Goal: Transaction & Acquisition: Book appointment/travel/reservation

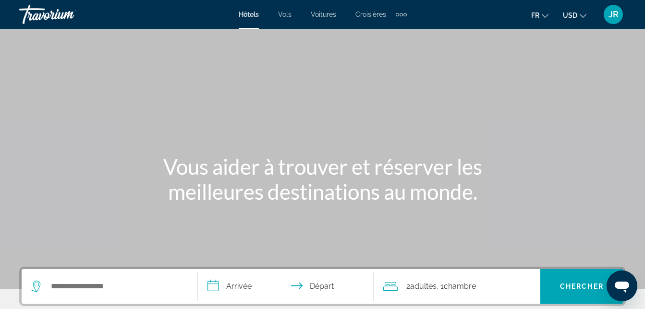
click at [579, 16] on button "USD USD ($) MXN (Mex$) CAD (Can$) GBP (£) EUR (€) AUD (A$) NZD (NZ$) CNY (CN¥)" at bounding box center [575, 15] width 24 height 14
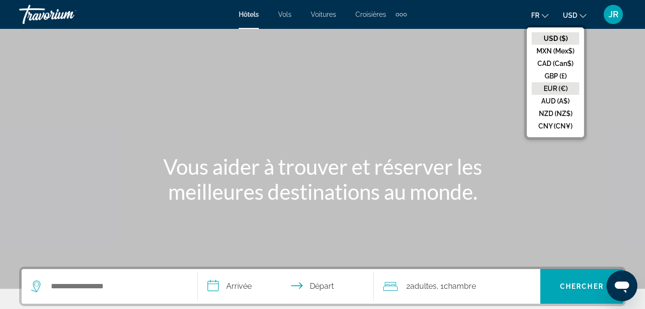
click at [560, 91] on button "EUR (€)" at bounding box center [556, 88] width 48 height 12
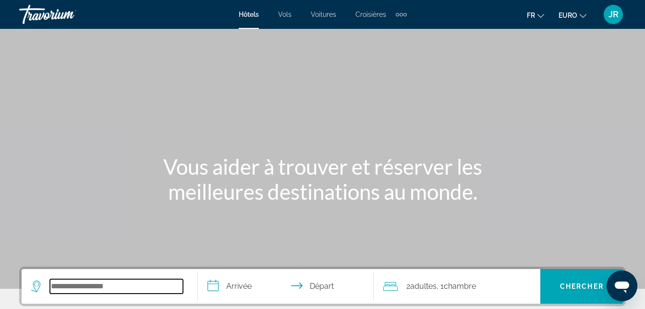
click at [108, 287] on input "Widget de recherche" at bounding box center [116, 286] width 133 height 14
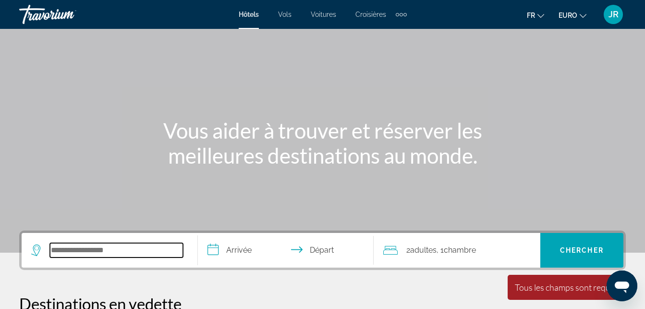
scroll to position [235, 0]
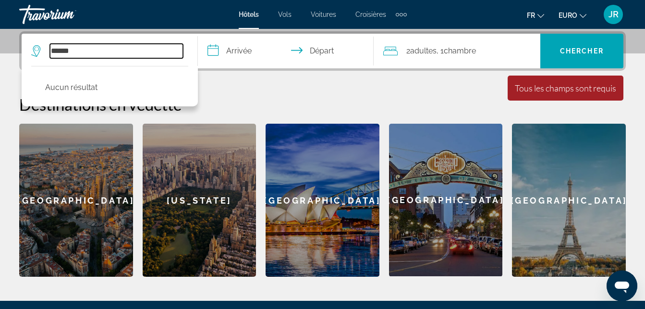
type input "*****"
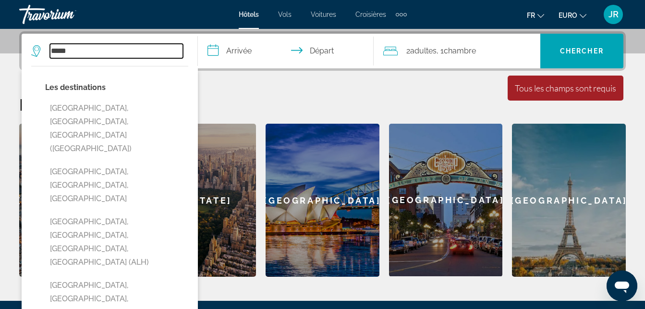
drag, startPoint x: 103, startPoint y: 51, endPoint x: 7, endPoint y: 49, distance: 95.7
click at [7, 49] on div "**********" at bounding box center [322, 153] width 645 height 245
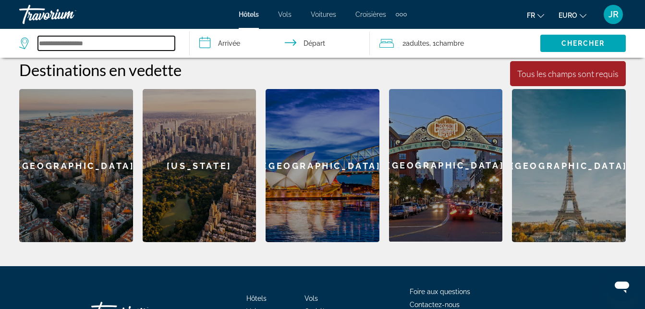
scroll to position [276, 0]
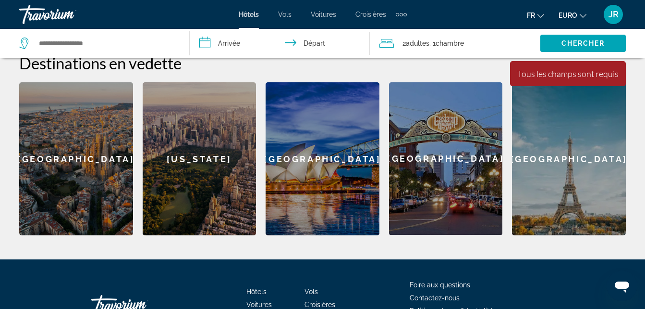
click at [77, 154] on div "[GEOGRAPHIC_DATA]" at bounding box center [76, 158] width 114 height 153
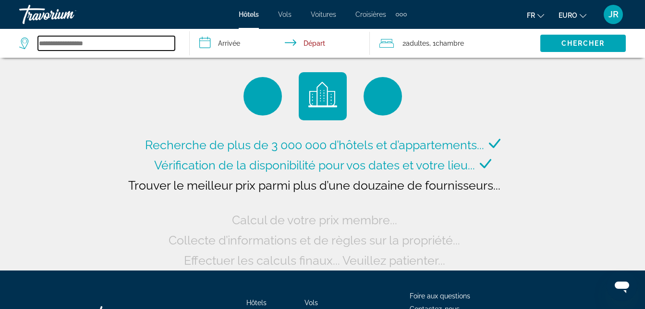
click at [84, 45] on input "Widget de recherche" at bounding box center [106, 43] width 137 height 14
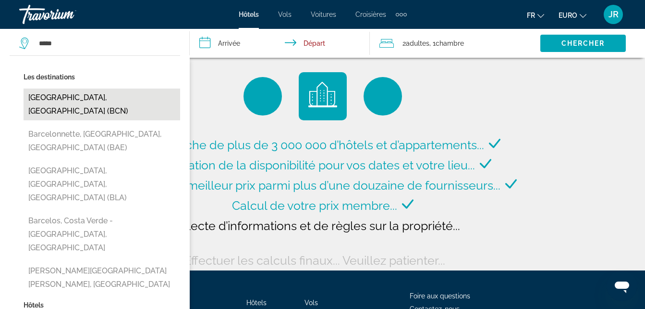
click at [75, 96] on button "[GEOGRAPHIC_DATA], [GEOGRAPHIC_DATA] (BCN)" at bounding box center [102, 104] width 157 height 32
type input "**********"
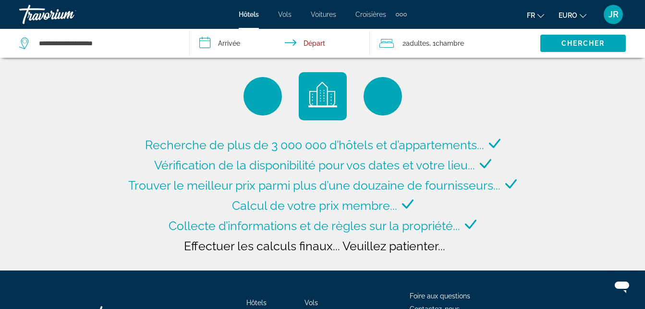
click at [224, 46] on input "**********" at bounding box center [282, 45] width 184 height 32
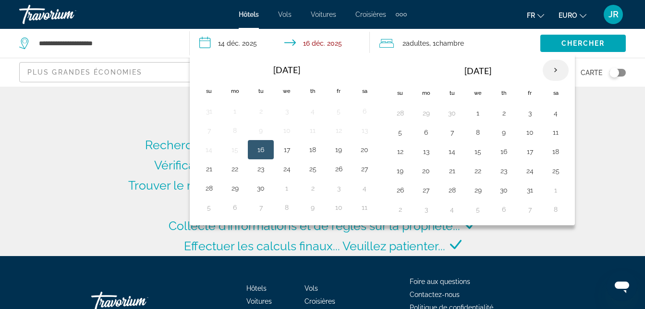
click at [556, 70] on th "Next month" at bounding box center [556, 70] width 26 height 21
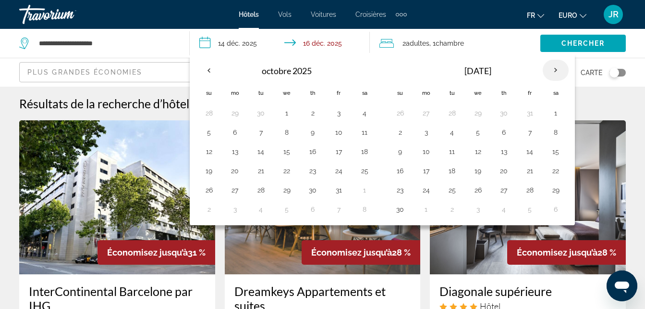
click at [556, 70] on th "Next month" at bounding box center [556, 70] width 26 height 21
click at [556, 71] on th "Next month" at bounding box center [556, 70] width 26 height 21
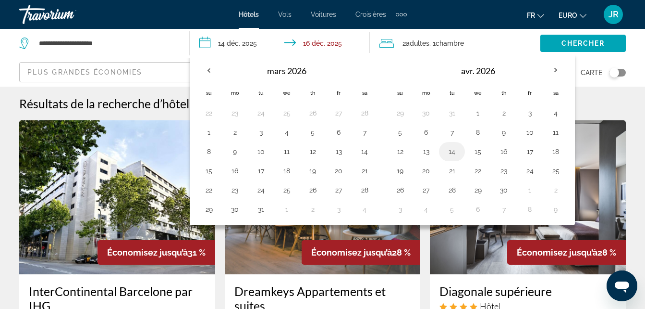
click at [451, 152] on button "14" at bounding box center [452, 151] width 15 height 13
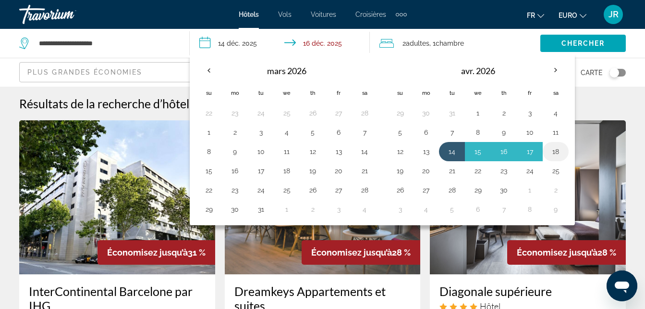
click at [558, 150] on button "18" at bounding box center [555, 151] width 15 height 13
type input "**********"
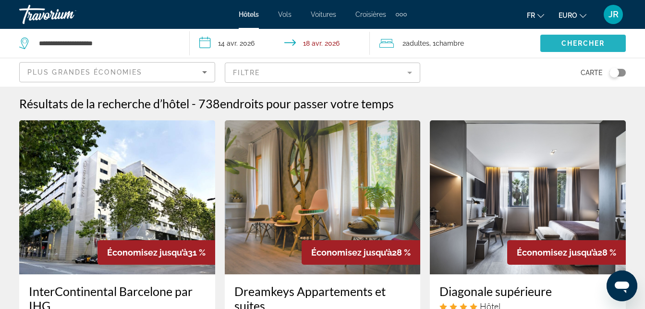
click at [565, 37] on span "Widget de recherche" at bounding box center [584, 43] width 86 height 23
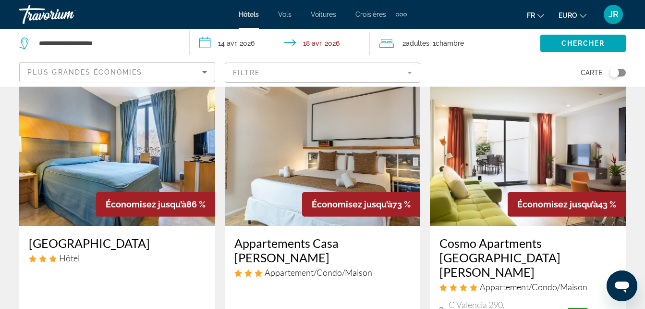
scroll to position [54, 0]
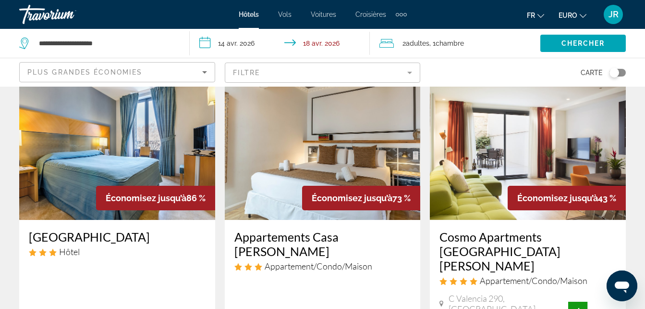
click at [276, 74] on mat-form-field "Filtre" at bounding box center [323, 72] width 196 height 20
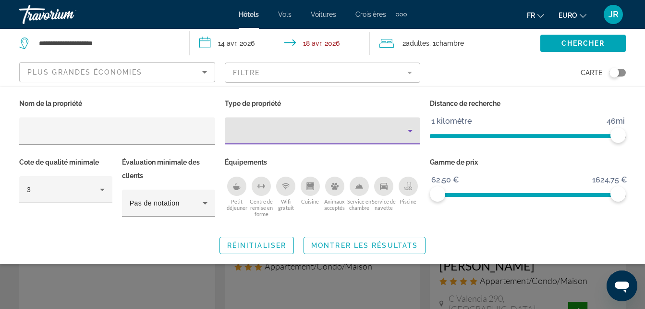
click at [294, 125] on div "Type de propriété" at bounding box center [321, 131] width 176 height 12
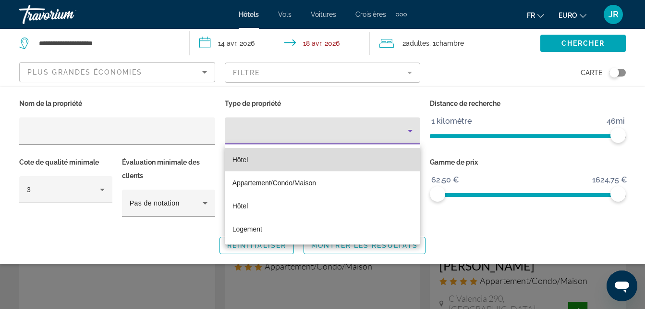
click at [248, 157] on span "Hôtel" at bounding box center [241, 160] width 16 height 8
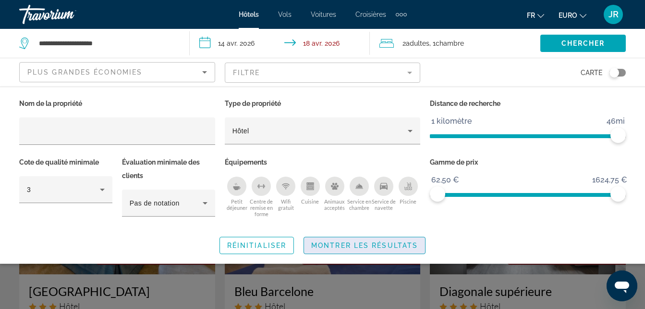
click at [376, 246] on span "Montrer les résultats" at bounding box center [364, 245] width 107 height 8
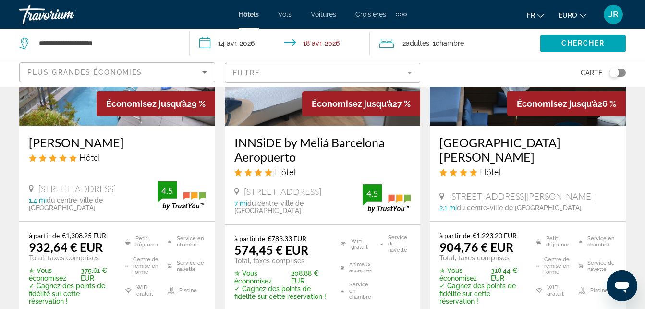
scroll to position [520, 0]
